Goal: Find specific page/section: Find specific page/section

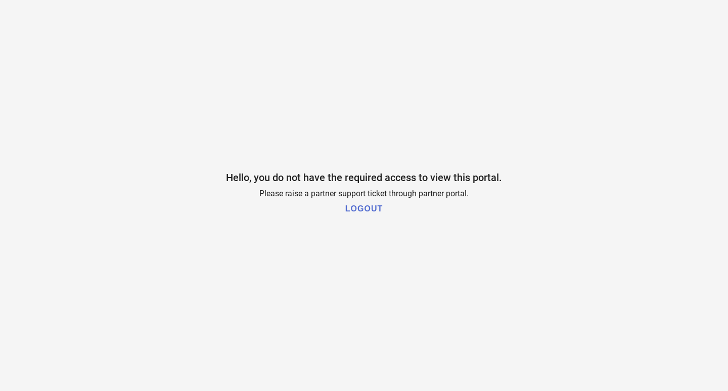
click at [237, 178] on span "Hello, you do not have the required access to view this portal." at bounding box center [364, 177] width 276 height 12
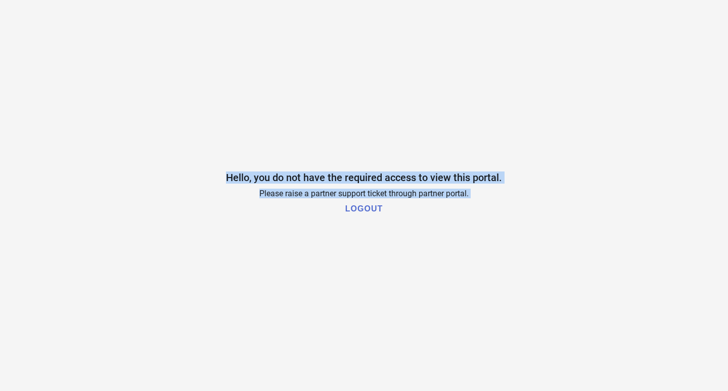
drag, startPoint x: 237, startPoint y: 178, endPoint x: 482, endPoint y: 220, distance: 248.6
click at [482, 220] on div "Hello, you do not have the required access to view this portal. Please raise a …" at bounding box center [364, 195] width 728 height 391
copy div "Hello, you do not have the required access to view this portal. Please raise a …"
click at [390, 97] on div "Hello, you do not have the required access to view this portal. Please raise a …" at bounding box center [364, 195] width 728 height 391
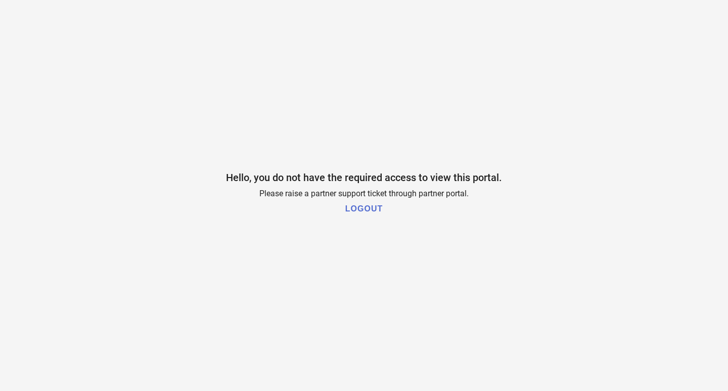
click at [373, 208] on h1 "LOGOUT" at bounding box center [363, 208] width 37 height 9
